Goal: Task Accomplishment & Management: Use online tool/utility

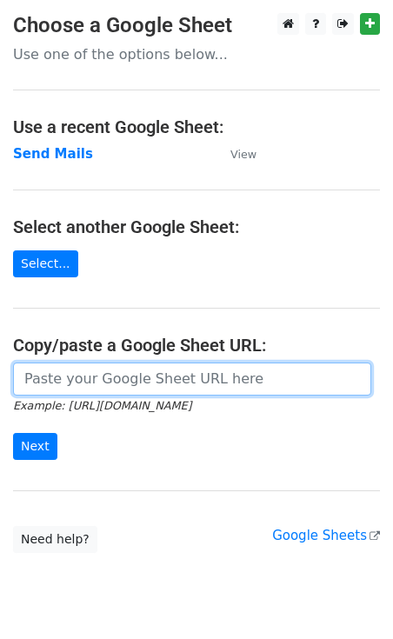
click at [61, 384] on input "url" at bounding box center [192, 378] width 358 height 33
paste input "https://docs.google.com/spreadsheets/d/1ixLlPx7FNuHzTNOhypr9Ec-fxFj1GfhNpugWxUa…"
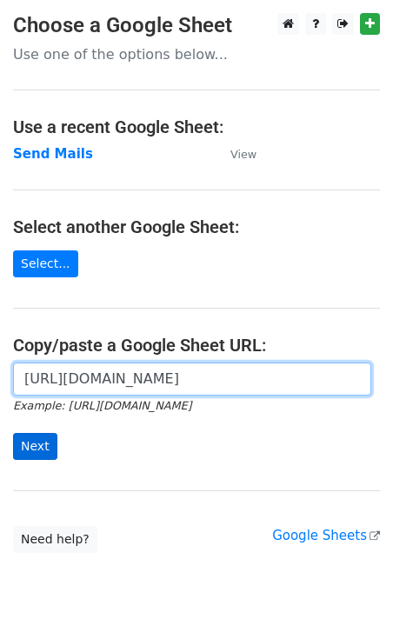
type input "https://docs.google.com/spreadsheets/d/1ixLlPx7FNuHzTNOhypr9Ec-fxFj1GfhNpugWxUa…"
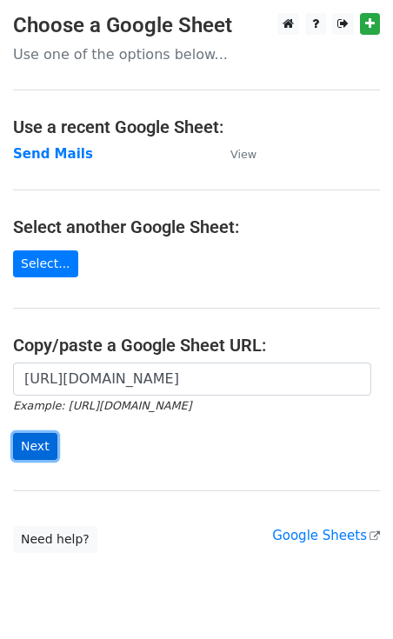
click at [35, 453] on input "Next" at bounding box center [35, 446] width 44 height 27
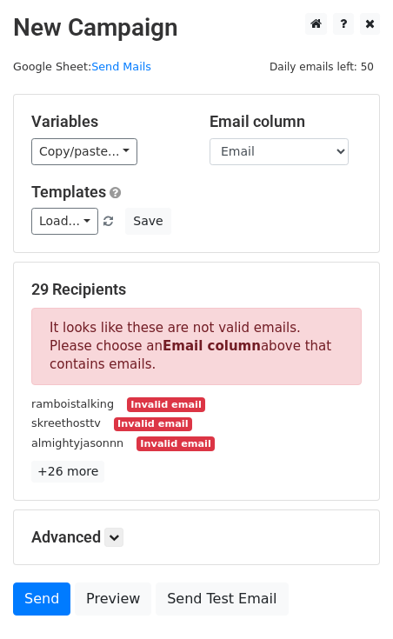
scroll to position [118, 0]
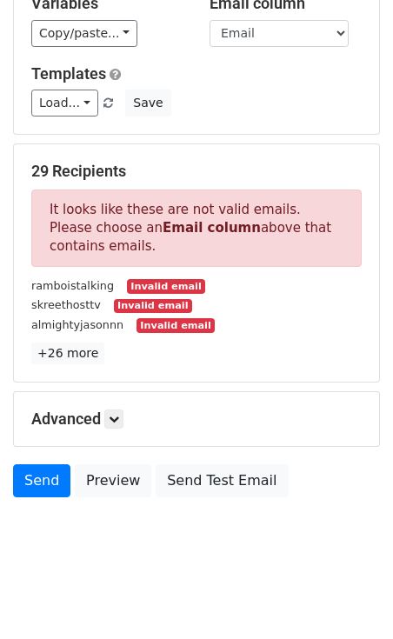
click at [195, 404] on div "Advanced Tracking Track Opens UTM Codes Track Clicks Filters Only include sprea…" at bounding box center [196, 419] width 365 height 54
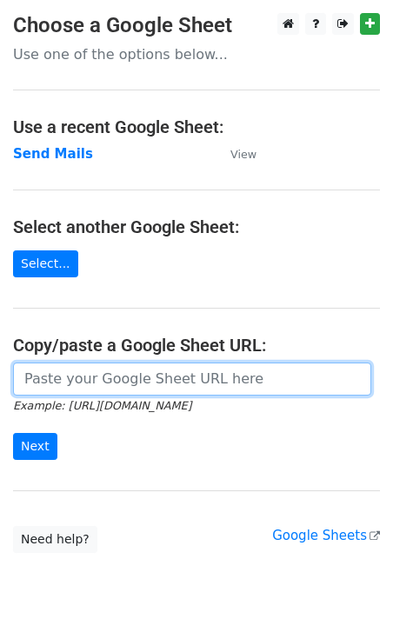
click at [67, 374] on input "url" at bounding box center [192, 378] width 358 height 33
paste input "[URL][DOMAIN_NAME]"
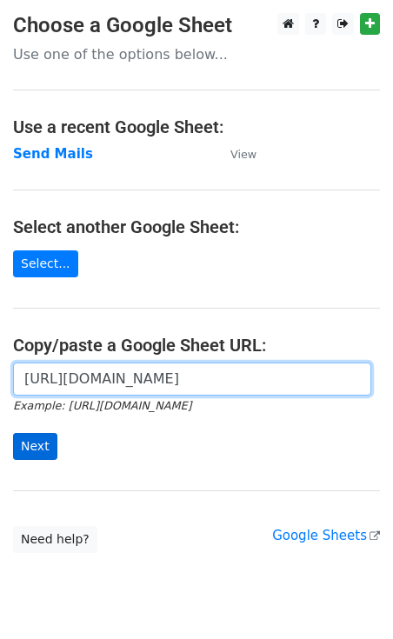
type input "[URL][DOMAIN_NAME]"
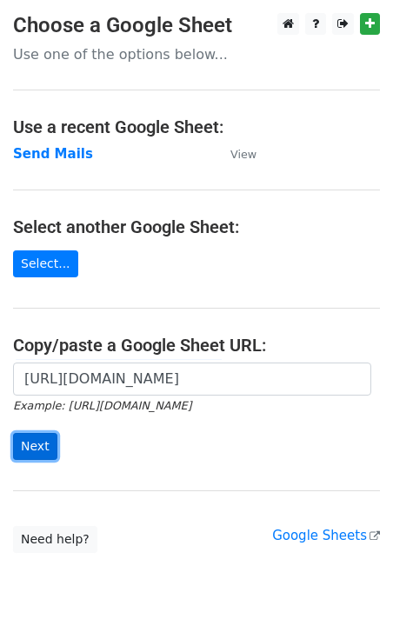
click at [26, 441] on input "Next" at bounding box center [35, 446] width 44 height 27
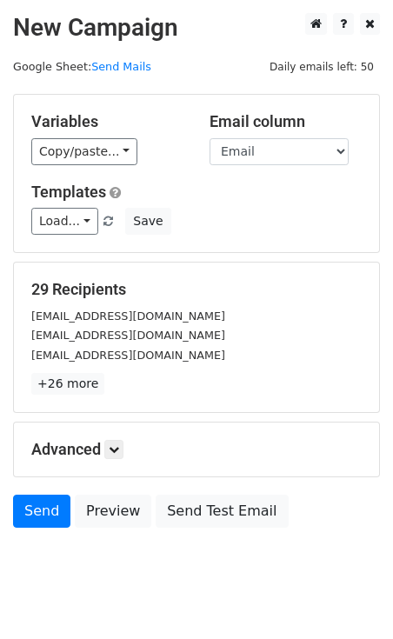
click at [65, 168] on div "Variables Copy/paste... {{Email}} {{First Name}} Email column Email First Name …" at bounding box center [196, 173] width 365 height 157
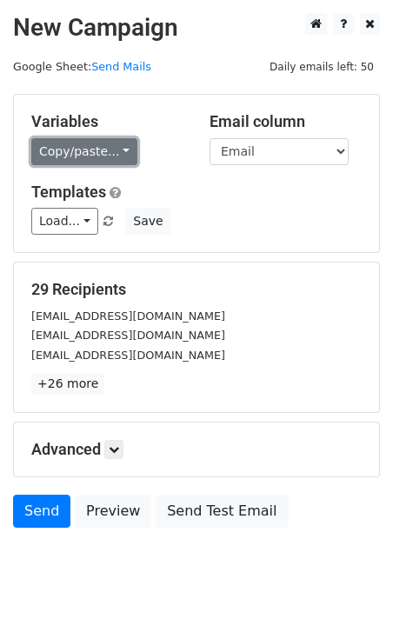
click at [65, 150] on link "Copy/paste..." at bounding box center [84, 151] width 106 height 27
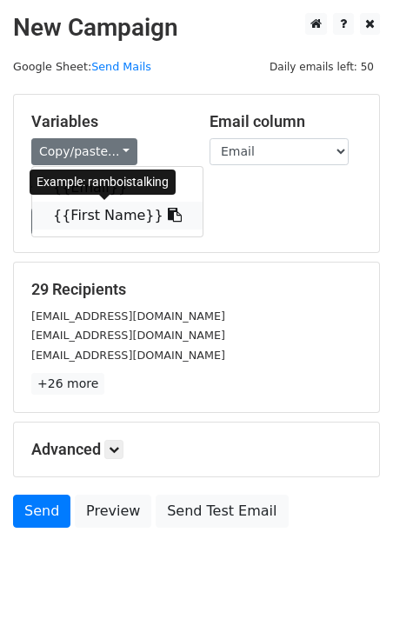
click at [90, 213] on link "{{First Name}}" at bounding box center [117, 216] width 170 height 28
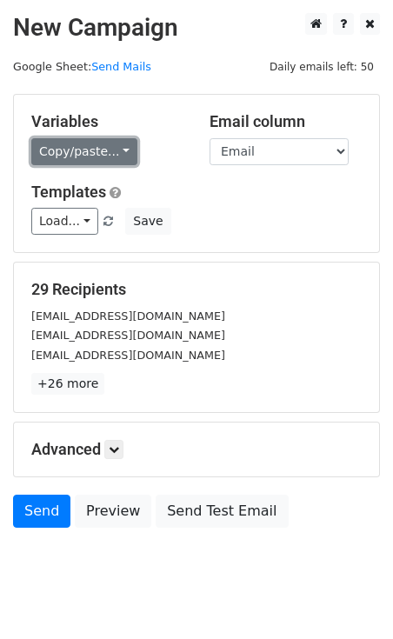
click at [89, 146] on link "Copy/paste..." at bounding box center [84, 151] width 106 height 27
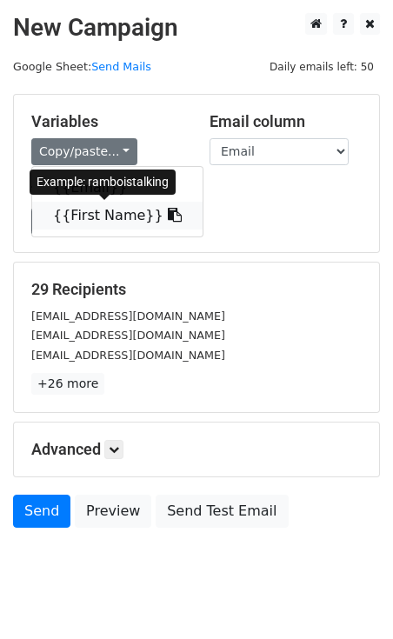
click at [94, 218] on link "{{First Name}}" at bounding box center [117, 216] width 170 height 28
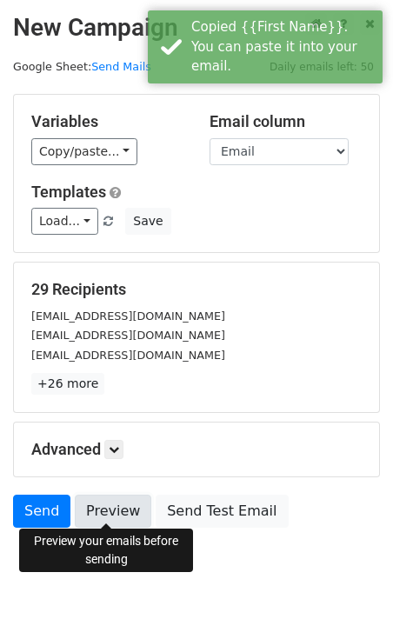
click at [122, 495] on link "Preview" at bounding box center [113, 510] width 76 height 33
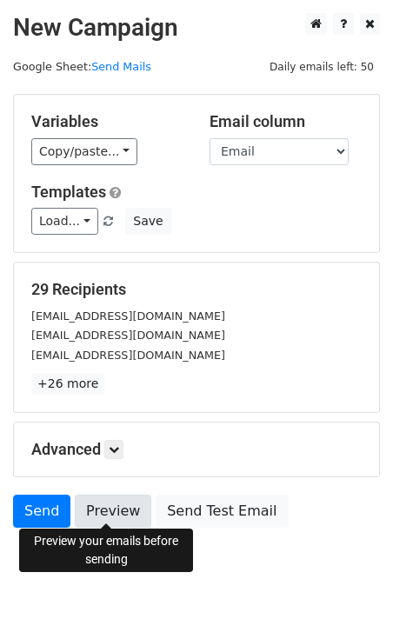
click at [116, 507] on link "Preview" at bounding box center [113, 510] width 76 height 33
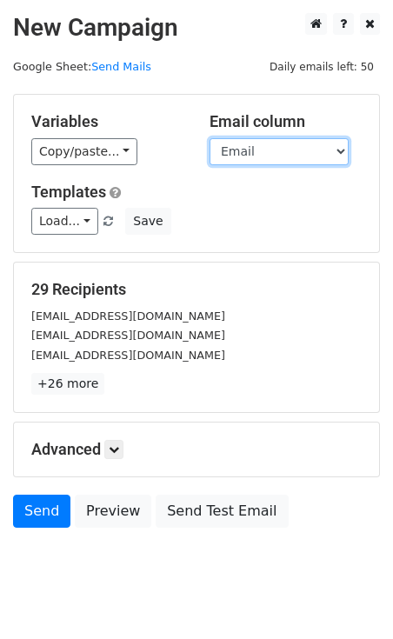
click at [237, 145] on select "Email First Name" at bounding box center [278, 151] width 139 height 27
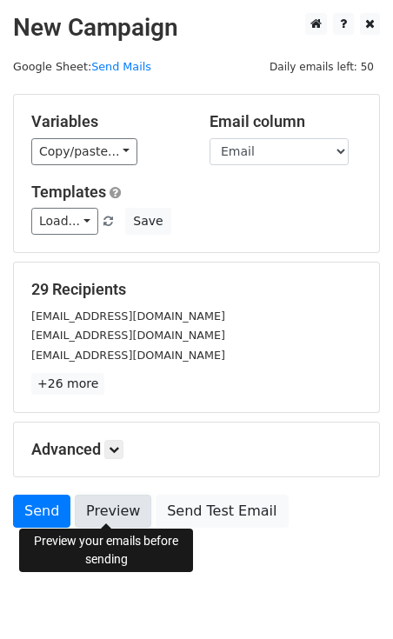
click at [94, 505] on link "Preview" at bounding box center [113, 510] width 76 height 33
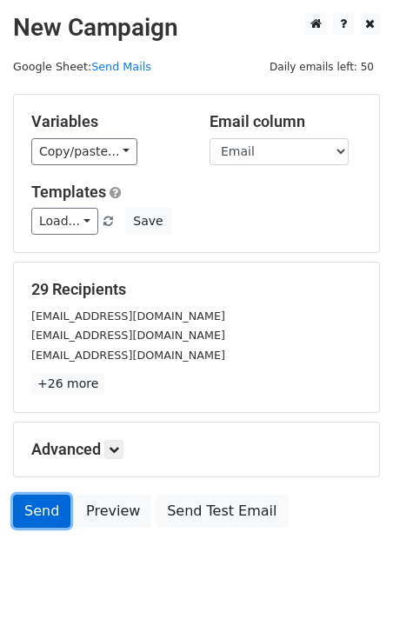
click at [43, 506] on link "Send" at bounding box center [41, 510] width 57 height 33
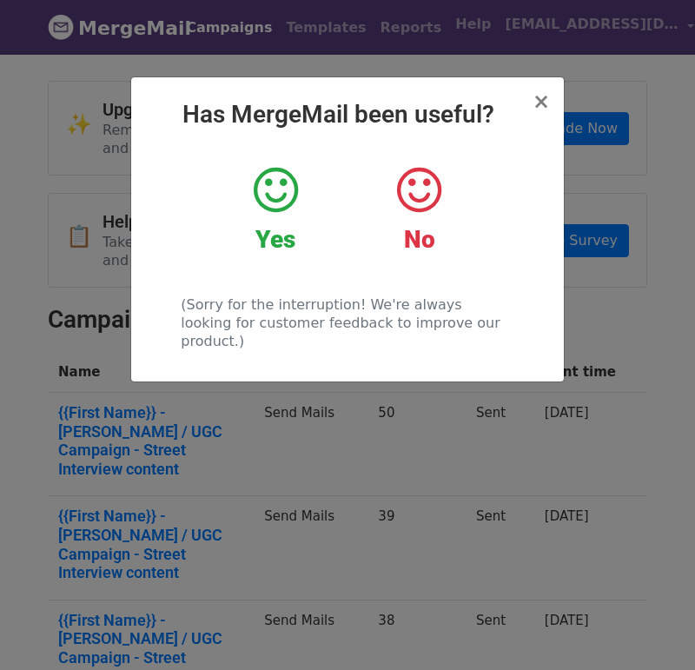
click at [283, 184] on icon at bounding box center [276, 190] width 44 height 52
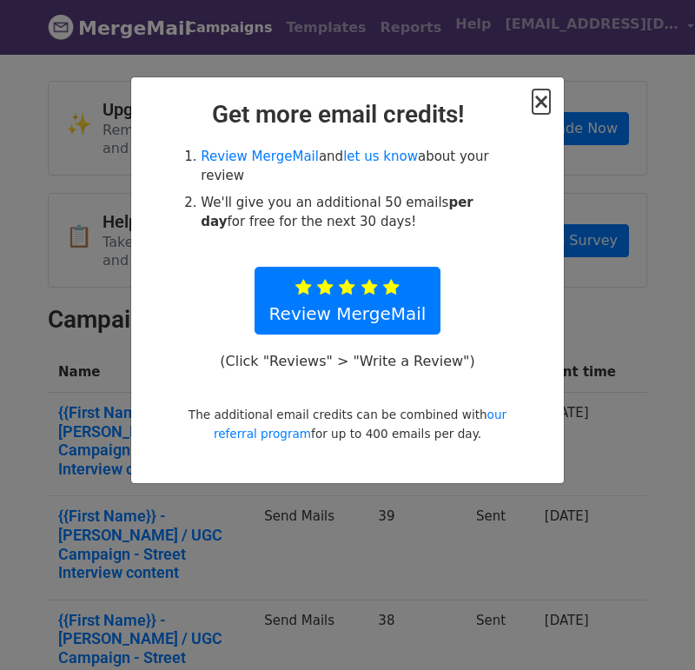
click at [538, 105] on span "×" at bounding box center [541, 102] width 17 height 24
